Goal: Information Seeking & Learning: Learn about a topic

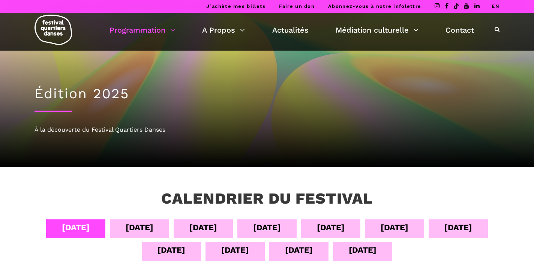
click at [493, 7] on link "EN" at bounding box center [496, 6] width 8 height 6
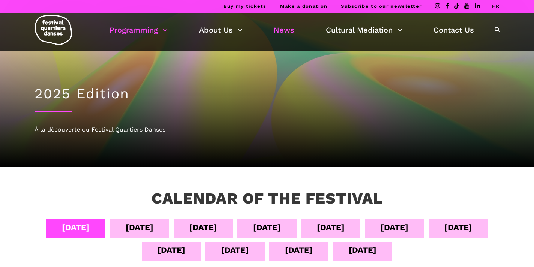
click at [286, 29] on link "News" at bounding box center [284, 30] width 21 height 13
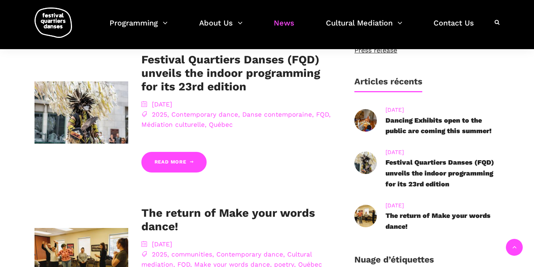
scroll to position [266, 0]
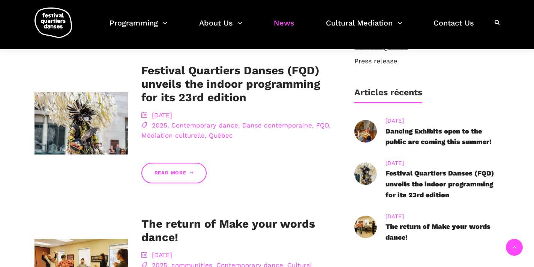
click at [183, 174] on link "Read More" at bounding box center [173, 173] width 65 height 21
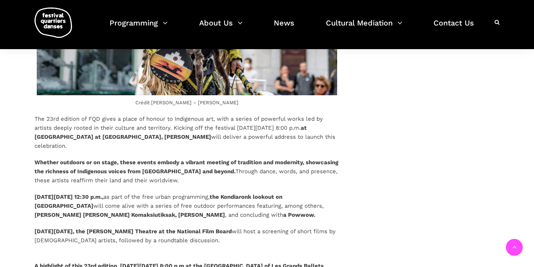
scroll to position [932, 0]
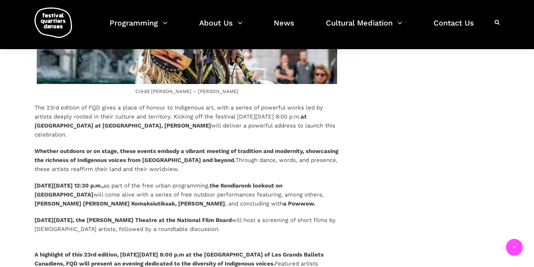
click at [269, 182] on b "the Kondiaronk lookout on [GEOGRAPHIC_DATA]" at bounding box center [158, 190] width 248 height 16
click at [328, 181] on p "[DATE][DATE] 12:30 p.m., as part of the free urban programming, the Kondiaronk …" at bounding box center [186, 194] width 305 height 27
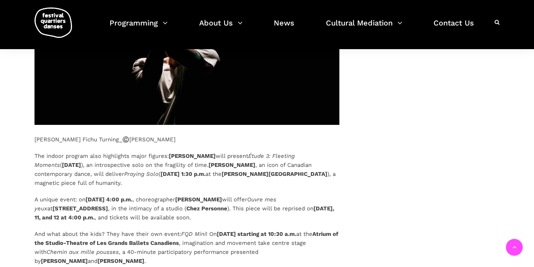
scroll to position [2351, 0]
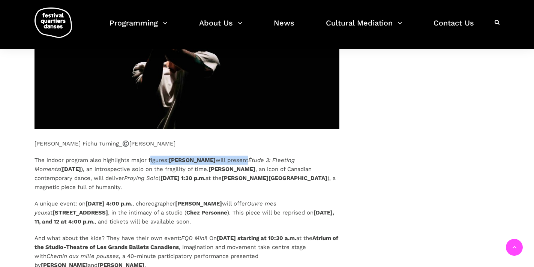
drag, startPoint x: 238, startPoint y: 135, endPoint x: 151, endPoint y: 135, distance: 87.4
click at [151, 156] on p "The indoor program also highlights major figures: [PERSON_NAME] will present Ét…" at bounding box center [186, 174] width 305 height 36
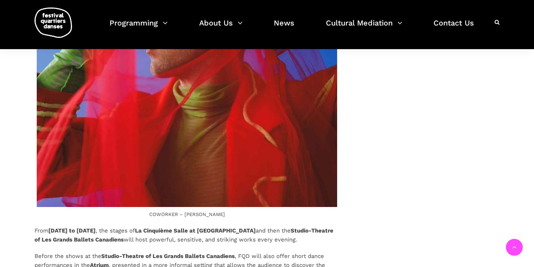
scroll to position [1648, 0]
